Goal: Transaction & Acquisition: Obtain resource

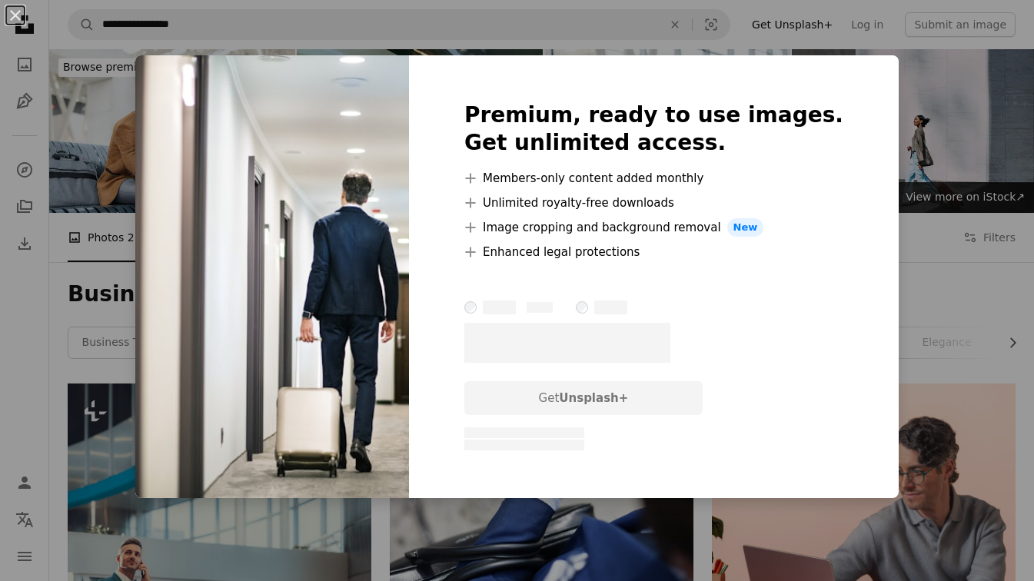
scroll to position [653, 0]
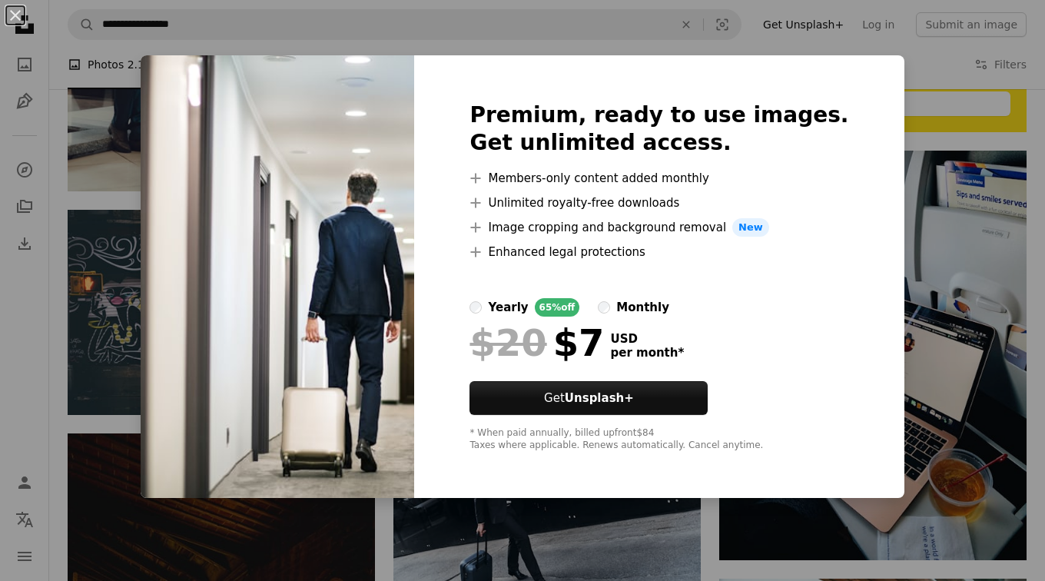
click at [926, 70] on div "An X shape Premium, ready to use images. Get unlimited access. A plus sign Memb…" at bounding box center [522, 290] width 1045 height 581
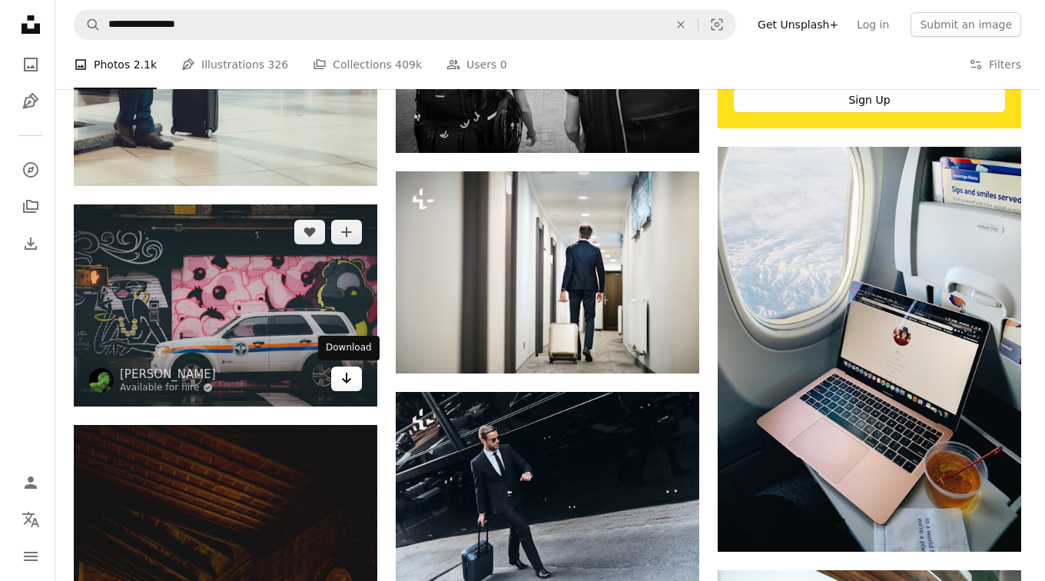
scroll to position [499, 0]
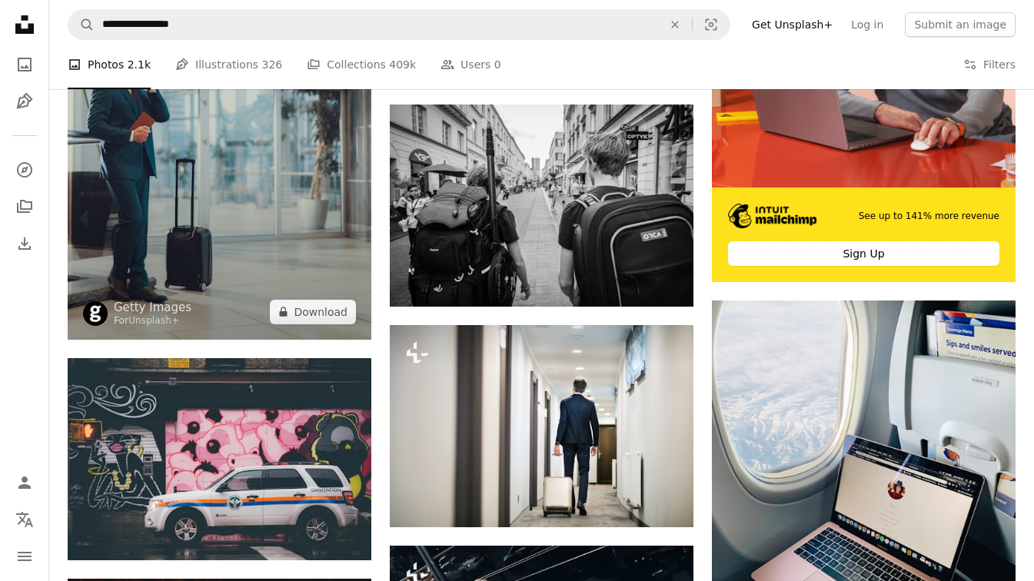
click at [289, 287] on img at bounding box center [220, 112] width 304 height 456
